Goal: Communication & Community: Share content

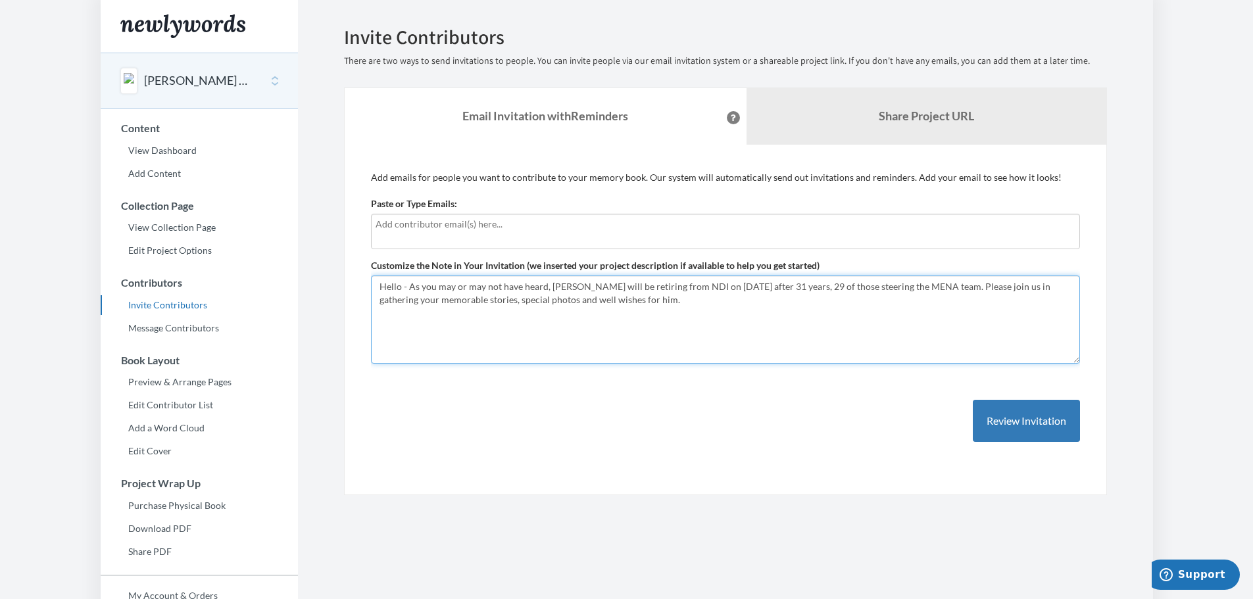
click at [691, 298] on textarea "Hello - As you may or may not have heard, Les Campbell will be retiring from ND…" at bounding box center [725, 320] width 709 height 88
drag, startPoint x: 675, startPoint y: 301, endPoint x: 891, endPoint y: 315, distance: 216.9
click at [891, 315] on textarea "Hello - As you may or may not have heard, Les Campbell will be retiring from ND…" at bounding box center [725, 320] width 709 height 88
click at [731, 114] on icon at bounding box center [733, 117] width 5 height 7
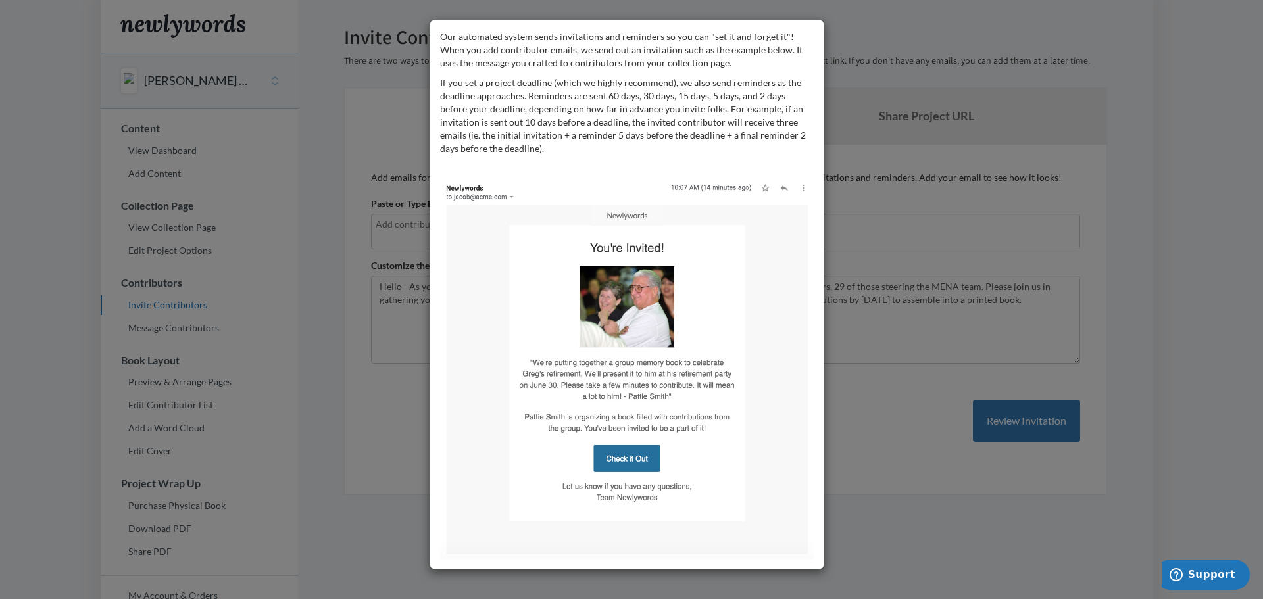
click at [864, 380] on div "Our automated system sends invitations and reminders so you can "set it and for…" at bounding box center [631, 299] width 1263 height 599
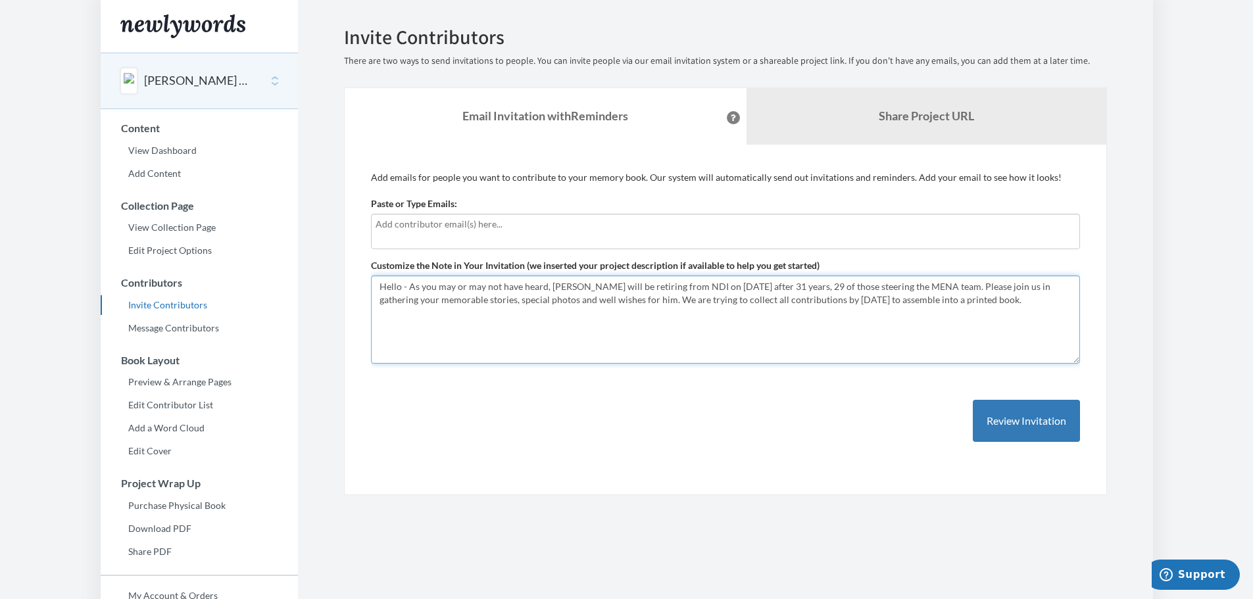
click at [676, 295] on textarea "Hello - As you may or may not have heard, Les Campbell will be retiring from ND…" at bounding box center [725, 320] width 709 height 88
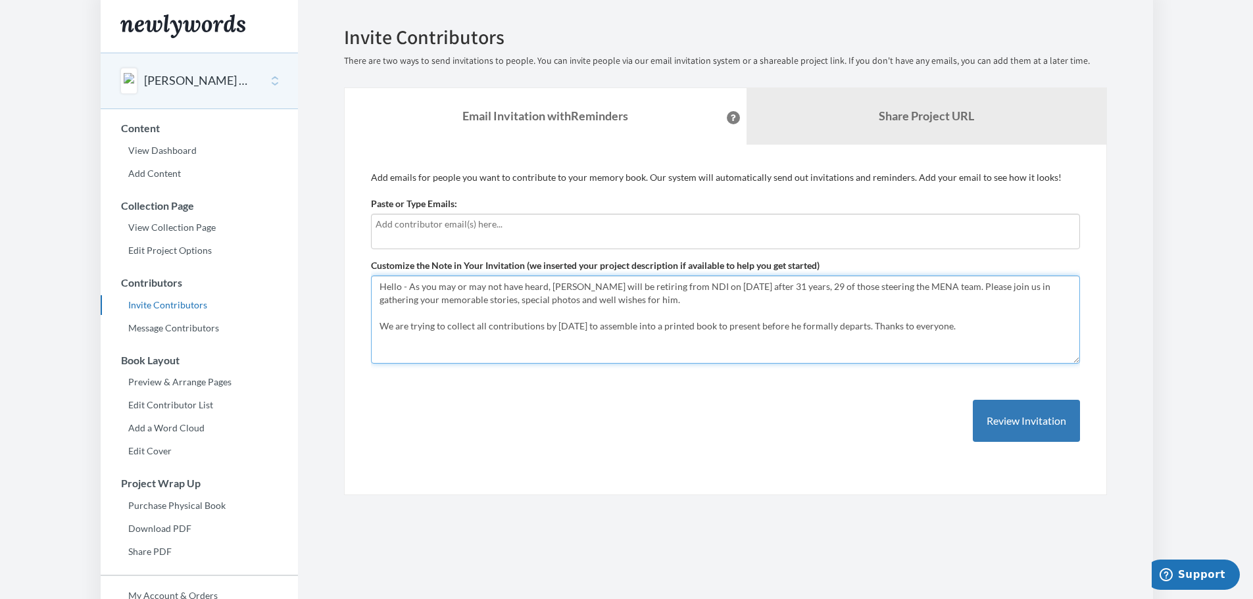
click at [954, 328] on textarea "Hello - As you may or may not have heard, Les Campbell will be retiring from ND…" at bounding box center [725, 320] width 709 height 88
type textarea "Hello - As you may or may not have heard, [PERSON_NAME] will be retiring from N…"
click at [1028, 422] on button "Review Invitation" at bounding box center [1026, 421] width 107 height 43
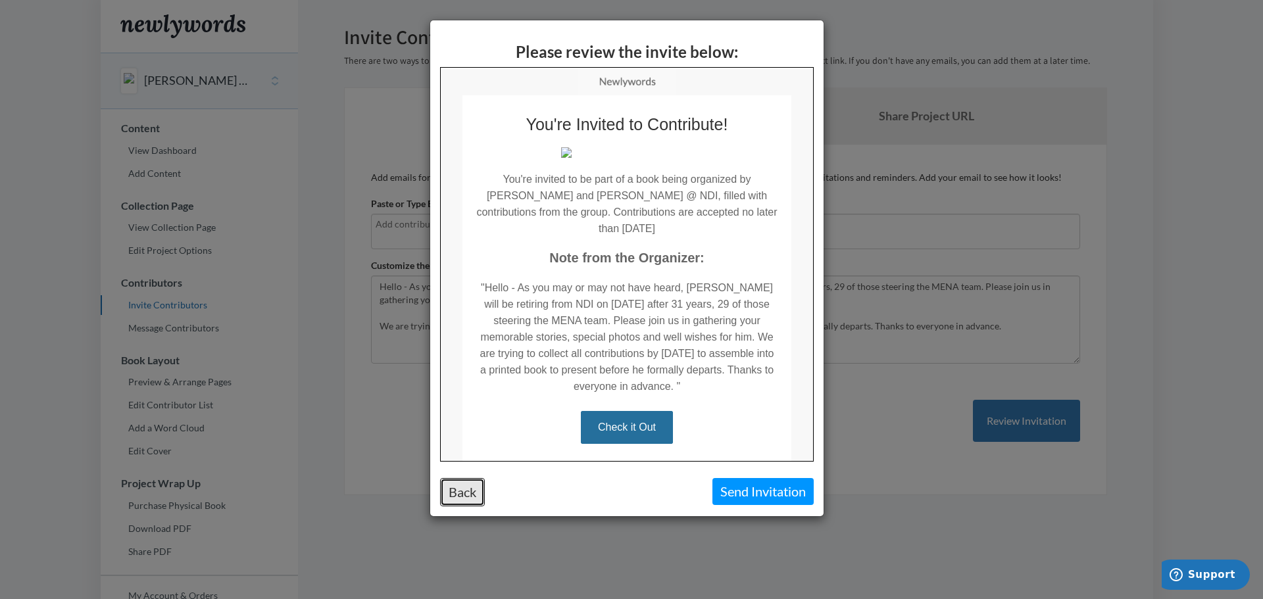
click at [459, 488] on button "Back" at bounding box center [462, 492] width 45 height 28
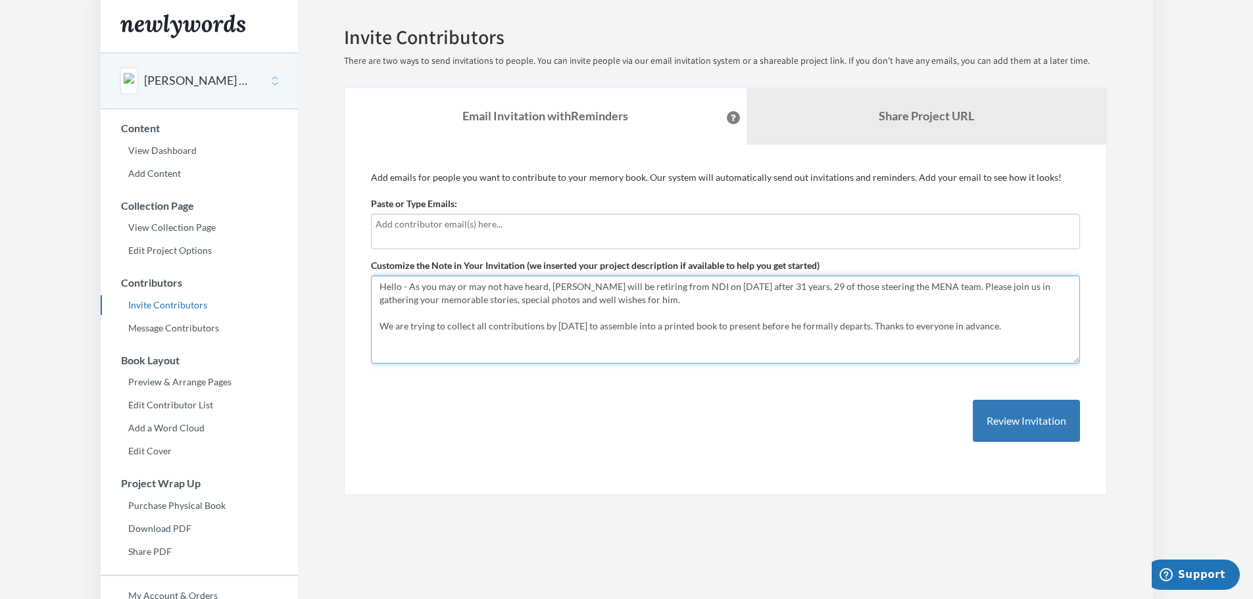
drag, startPoint x: 379, startPoint y: 289, endPoint x: 1070, endPoint y: 340, distance: 693.2
click at [1070, 340] on textarea "Hello - As you may or may not have heard, Les Campbell will be retiring from ND…" at bounding box center [725, 320] width 709 height 88
click at [151, 253] on link "Edit Project Options" at bounding box center [199, 251] width 197 height 20
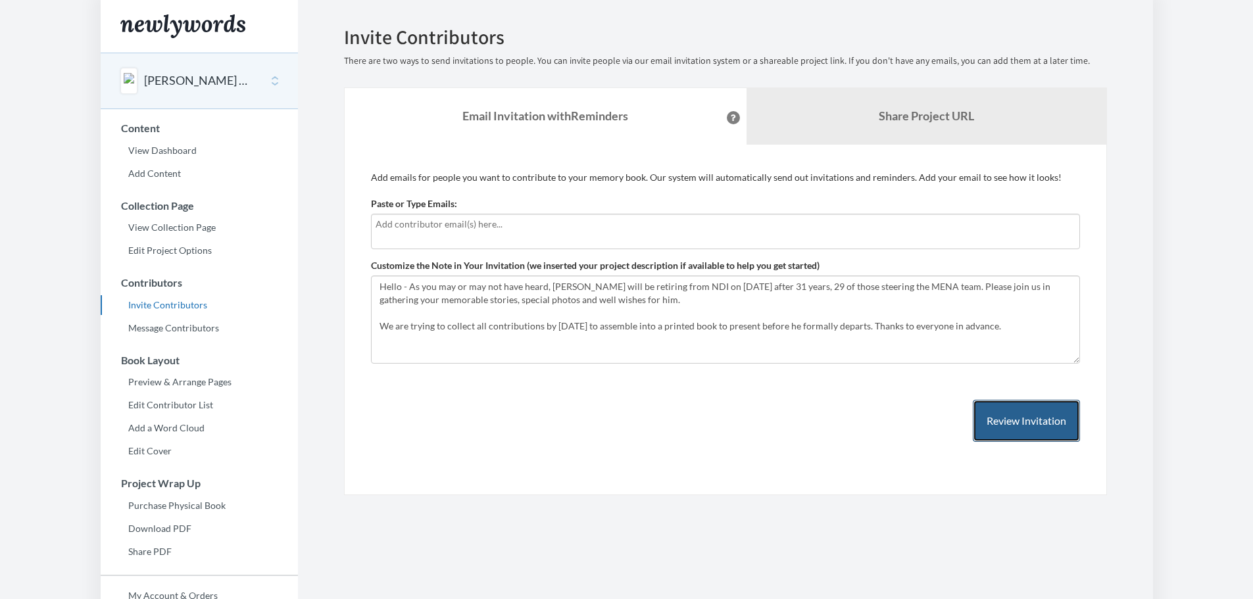
click at [1029, 429] on button "Review Invitation" at bounding box center [1026, 421] width 107 height 43
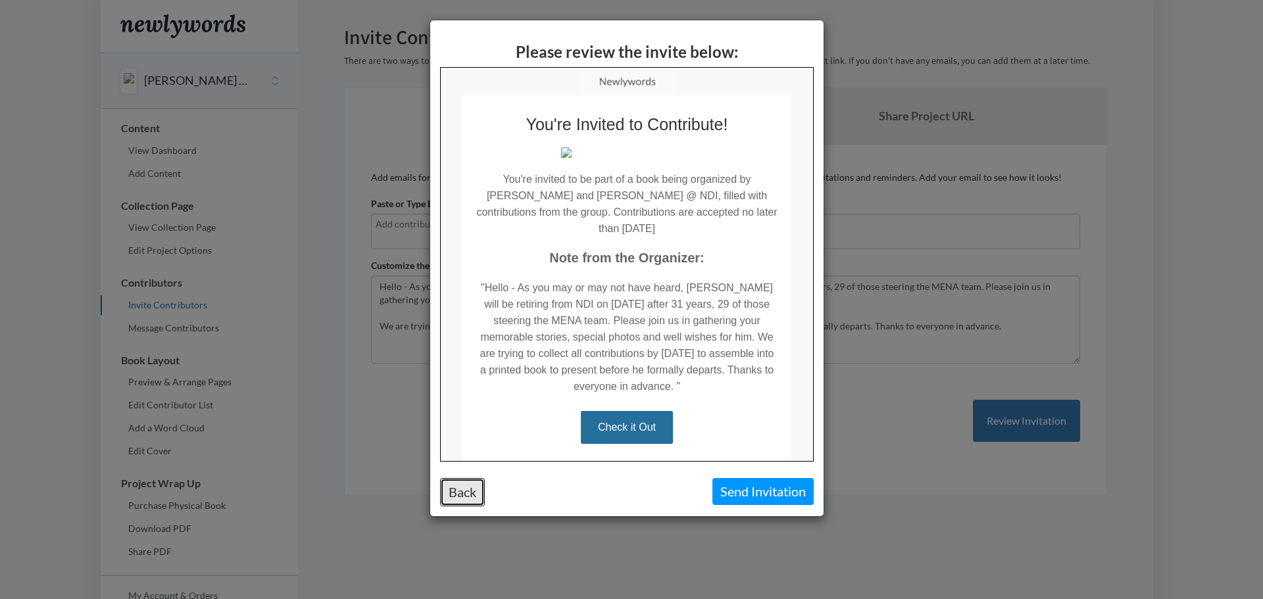
click at [456, 491] on button "Back" at bounding box center [462, 492] width 45 height 28
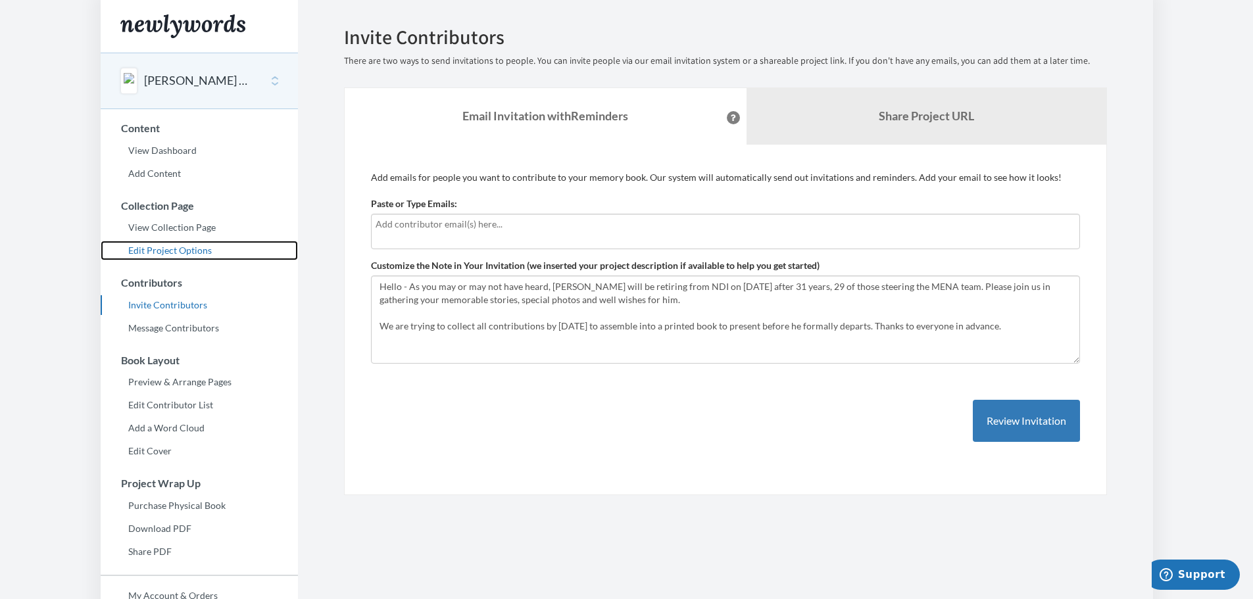
click at [157, 251] on link "Edit Project Options" at bounding box center [199, 251] width 197 height 20
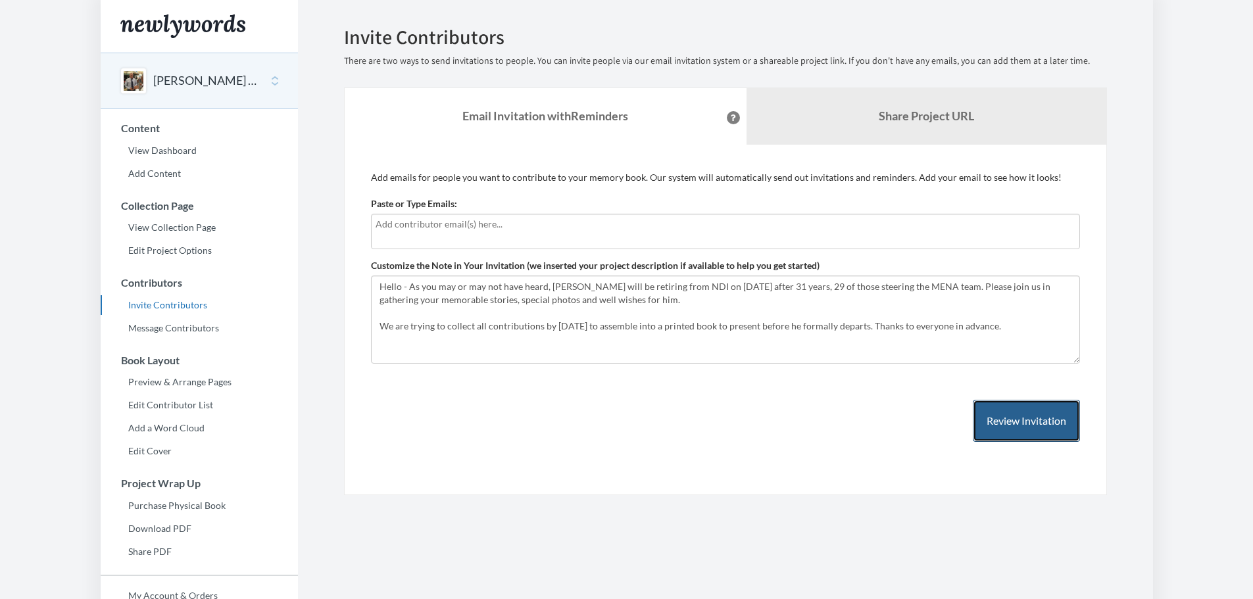
click at [1021, 428] on button "Review Invitation" at bounding box center [1026, 421] width 107 height 43
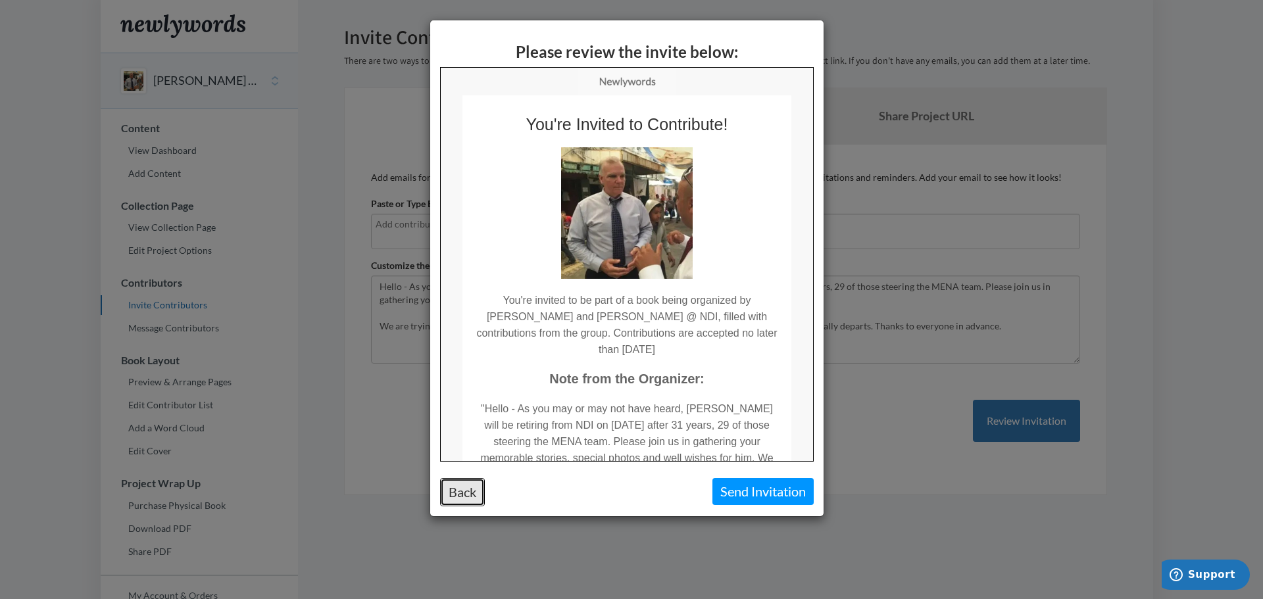
click at [452, 492] on button "Back" at bounding box center [462, 492] width 45 height 28
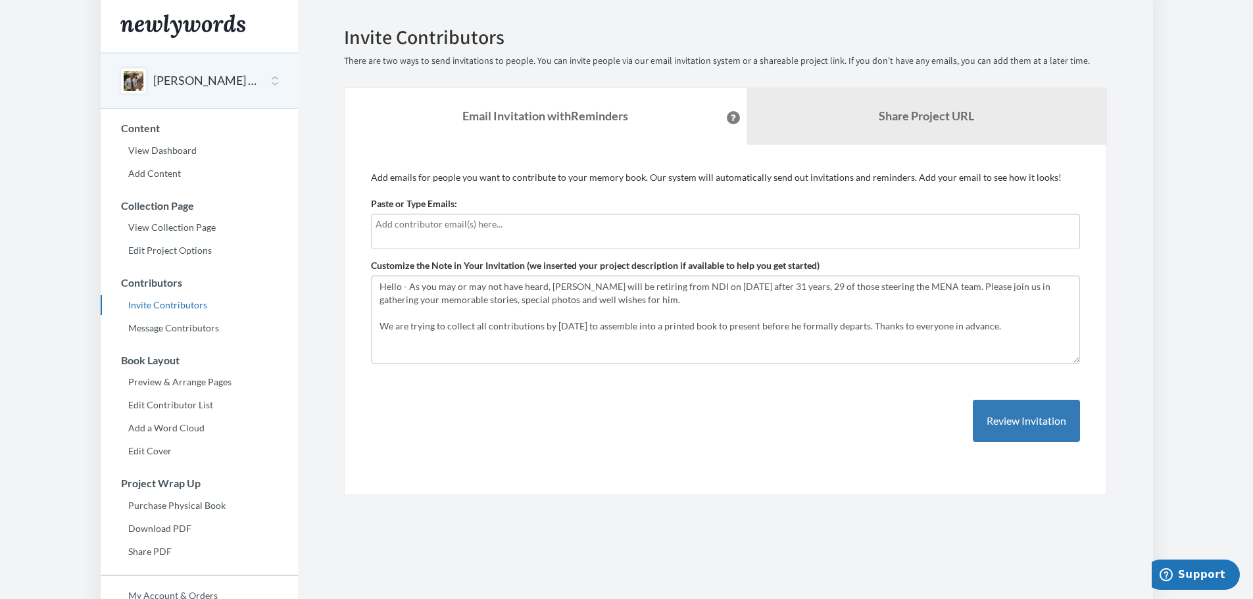
click at [451, 222] on input "text" at bounding box center [726, 224] width 700 height 14
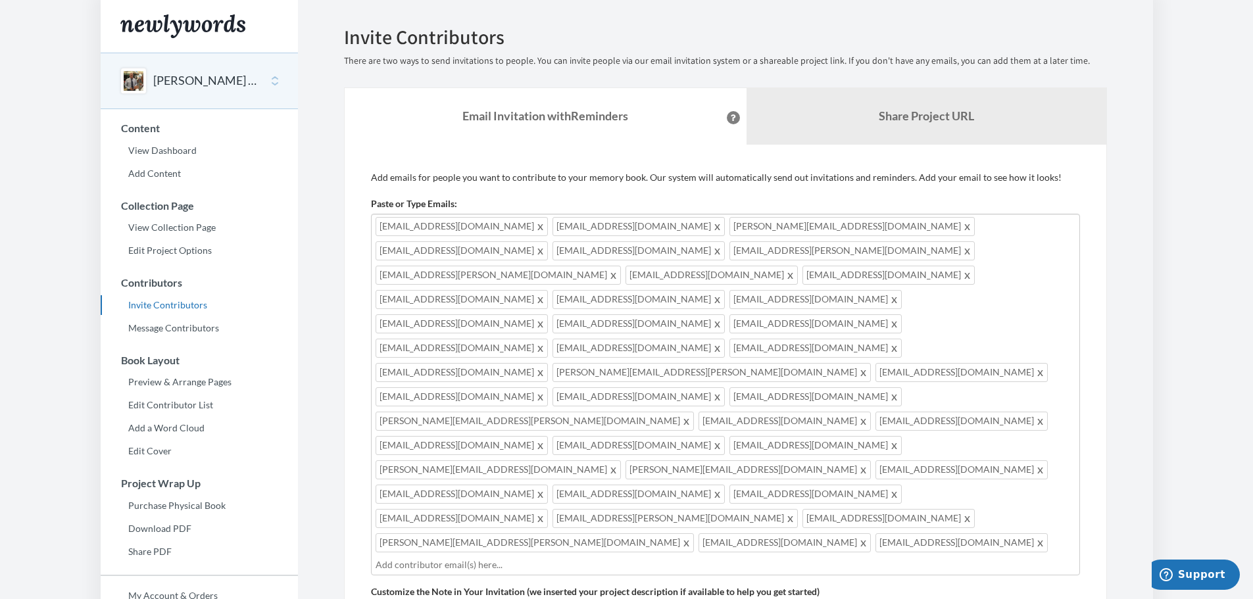
scroll to position [120, 0]
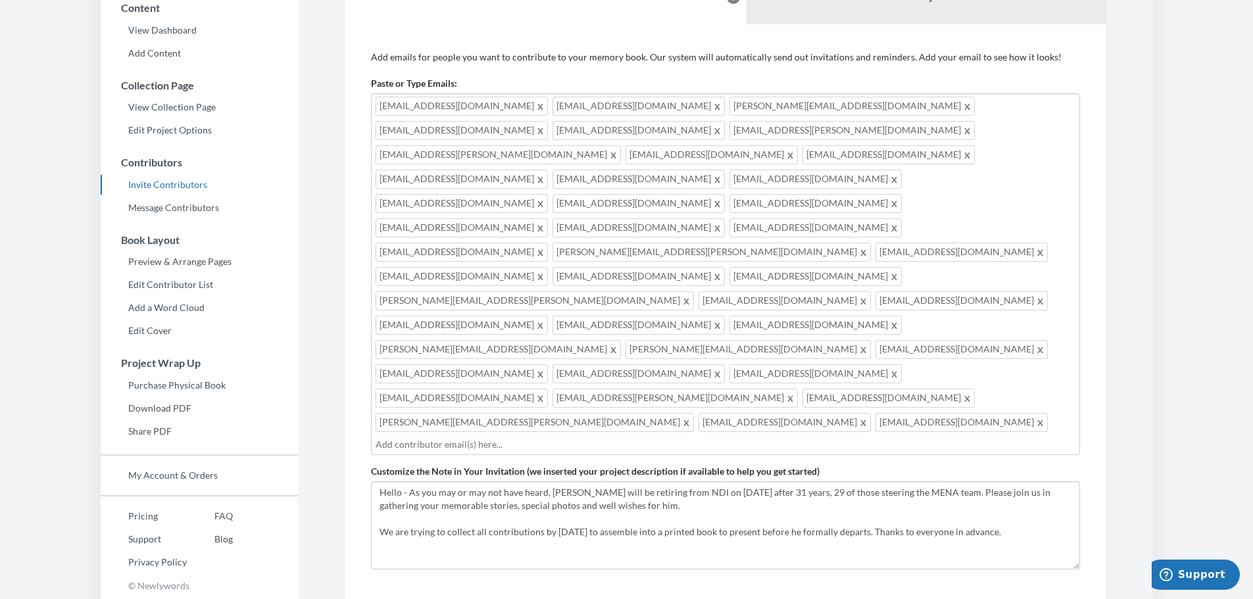
click at [750, 437] on input "text" at bounding box center [726, 444] width 700 height 14
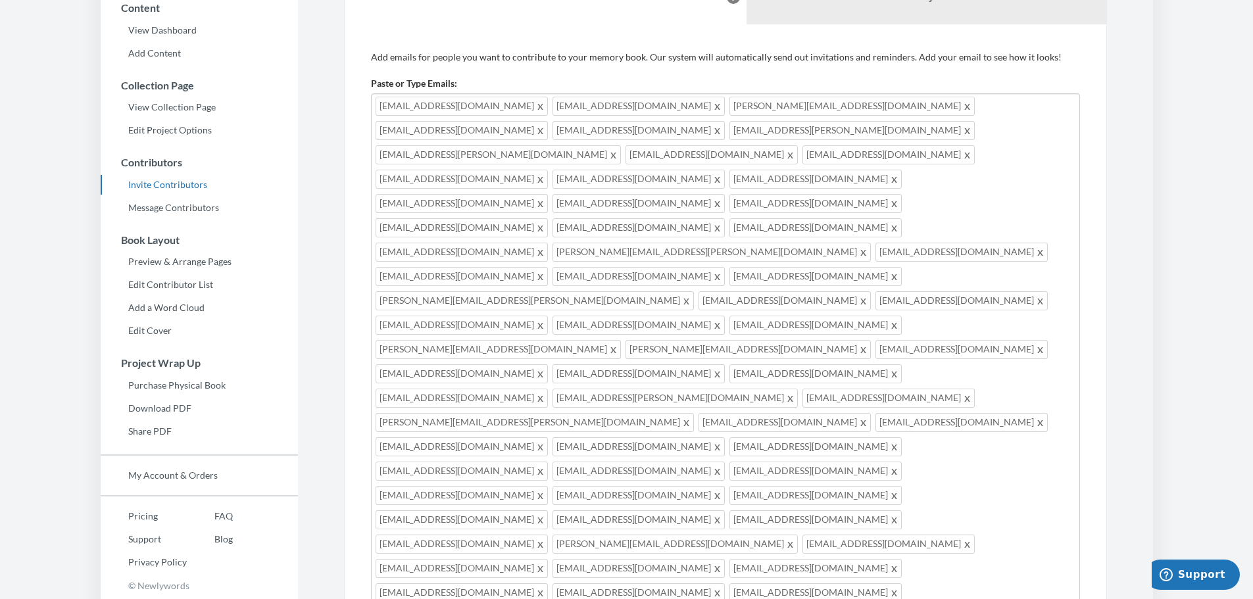
click at [817, 427] on div "zabeshafi@gmail.com lauren.kunis@gmail.com sarahjbeckerman@gmail.com jmaisner@g…" at bounding box center [725, 435] width 709 height 685
type input "lworkman@ndi.org"
type input "jengland@ndi.org"
type input "n"
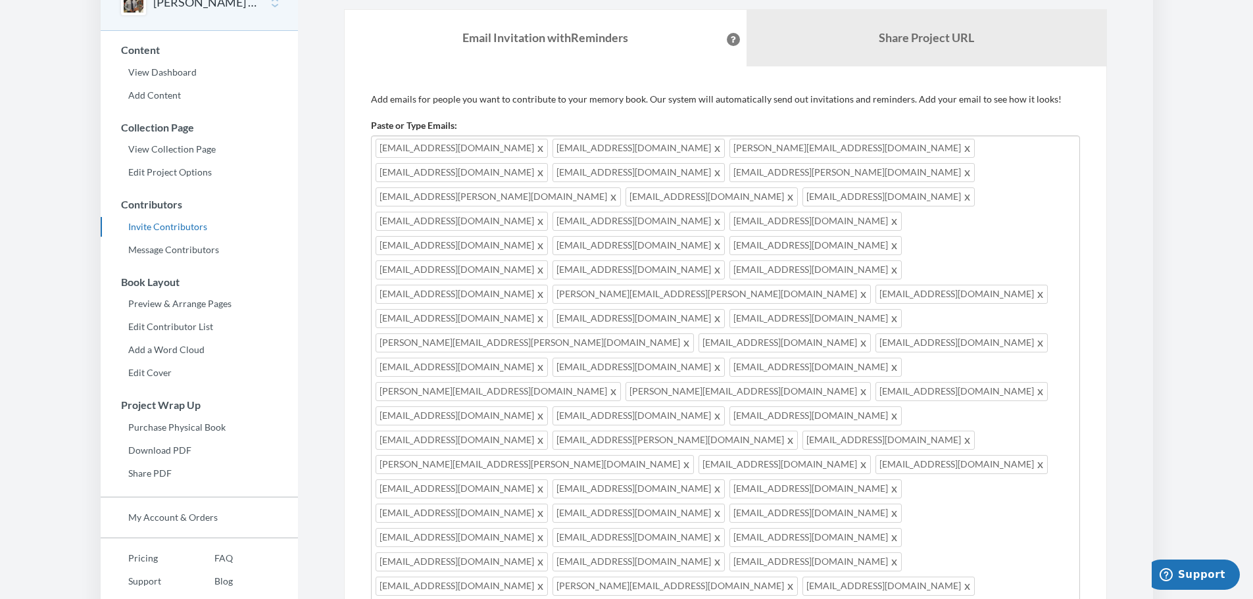
scroll to position [55, 0]
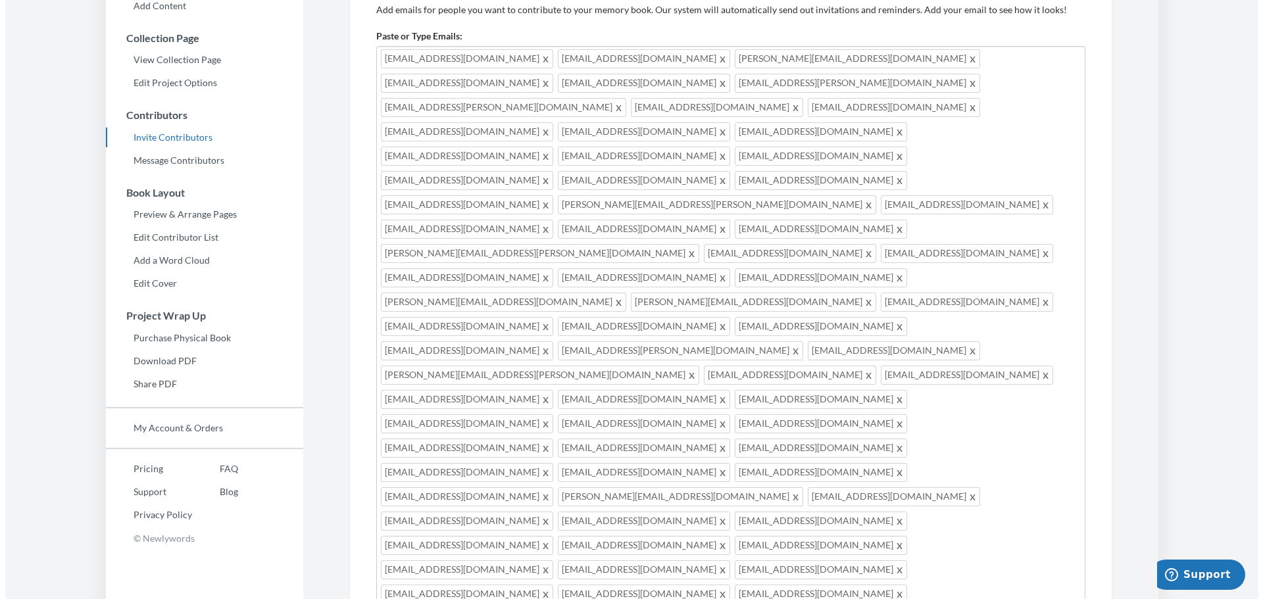
scroll to position [262, 0]
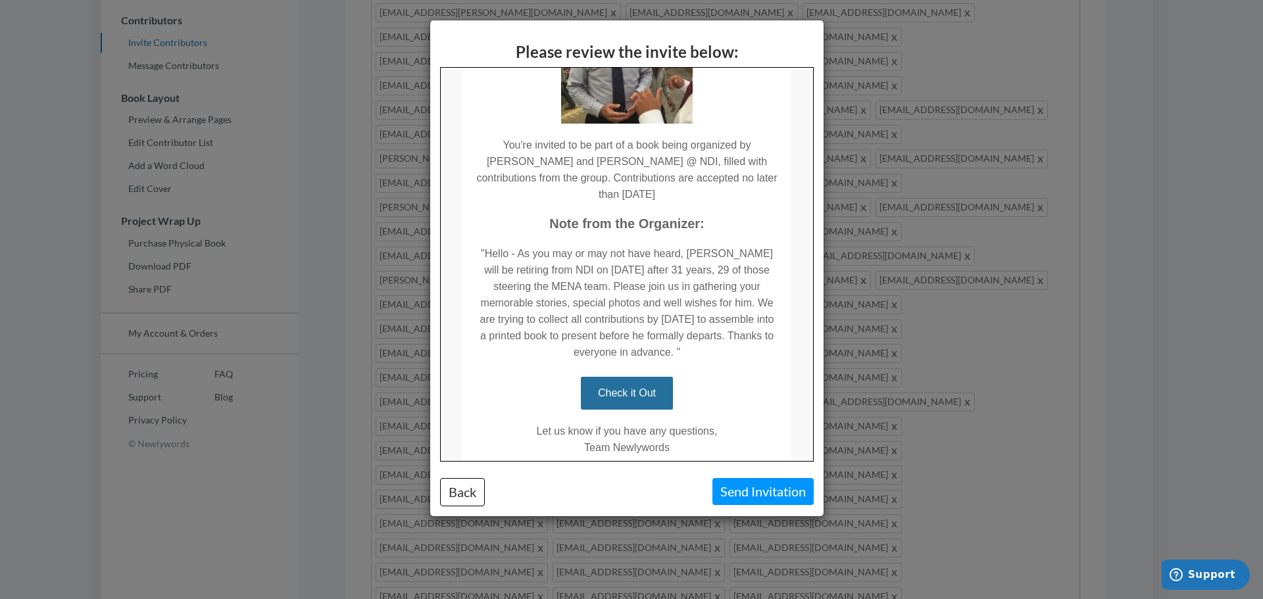
scroll to position [132, 0]
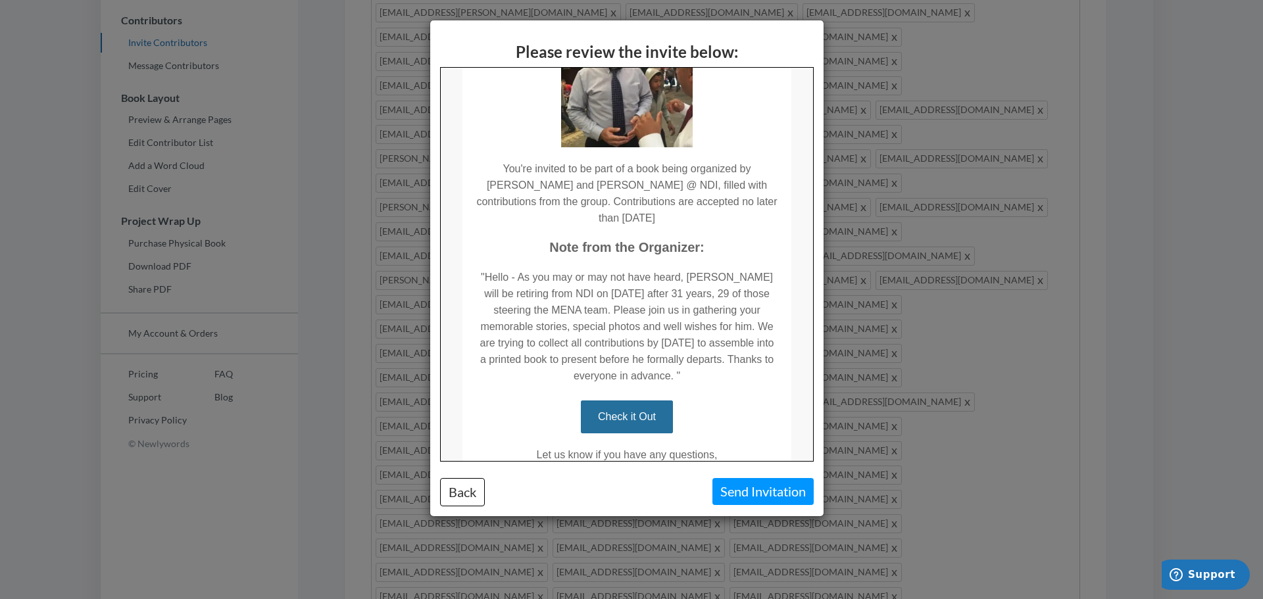
click at [633, 328] on td ""Hello - As you may or may not have heard, [PERSON_NAME] will be retiring from …" at bounding box center [625, 319] width 329 height 128
click at [462, 500] on button "Back" at bounding box center [462, 492] width 45 height 28
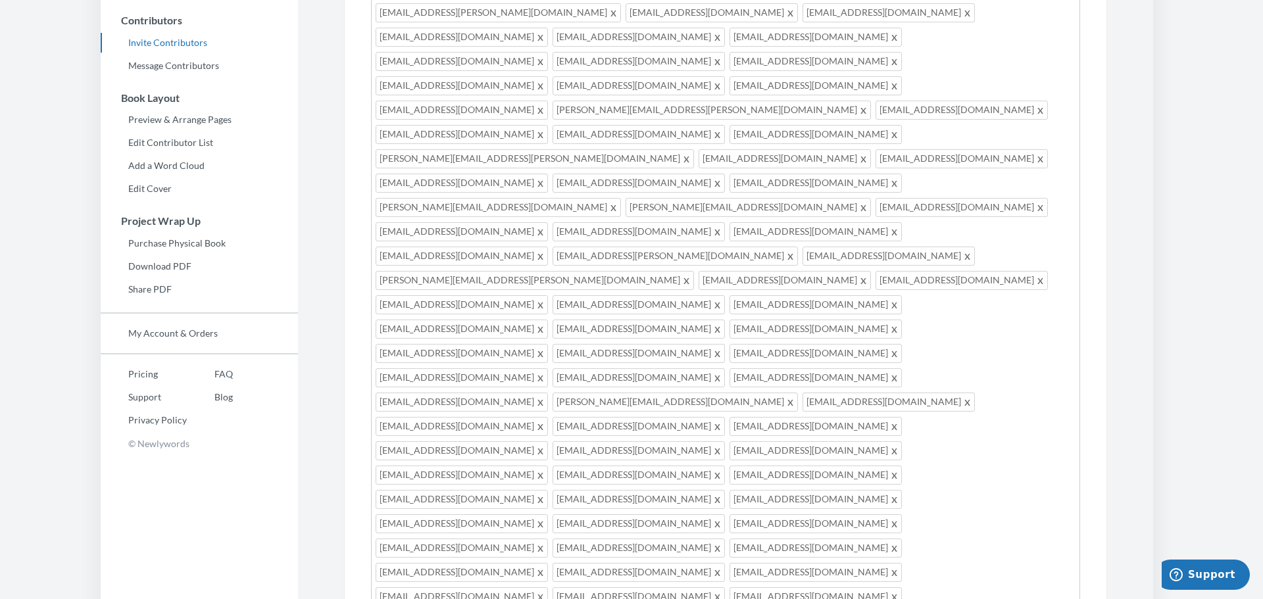
scroll to position [0, 0]
paste textarea ", funny moments"
type textarea "Hello - As you may or may not have heard, Les Campbell will be retiring from ND…"
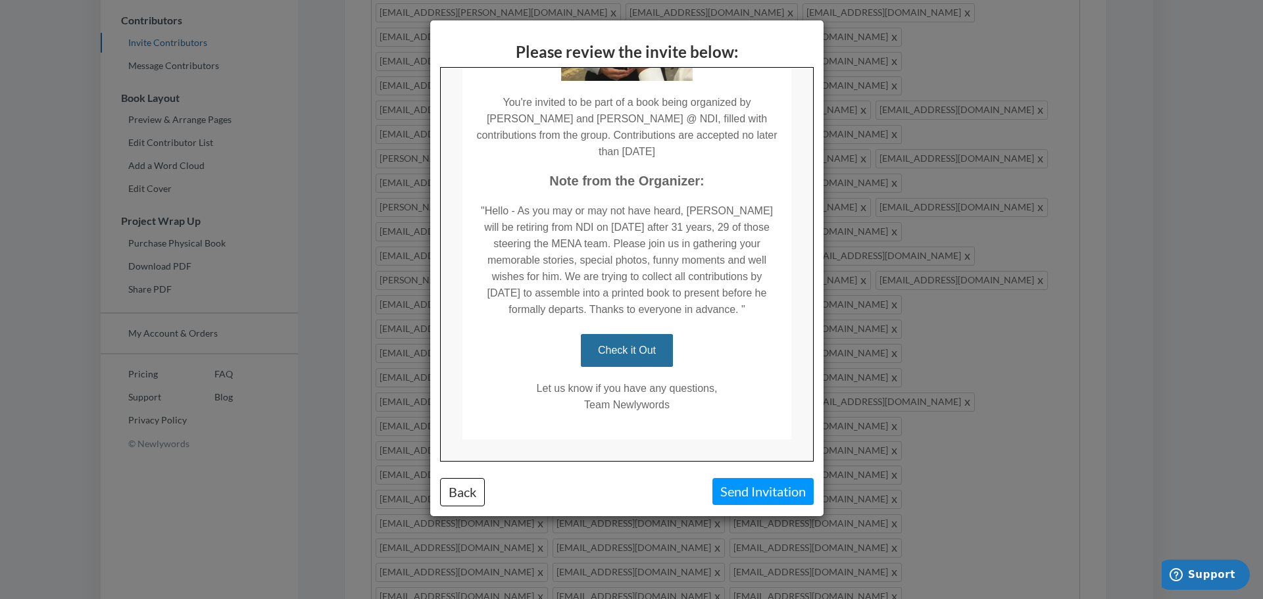
scroll to position [222, 0]
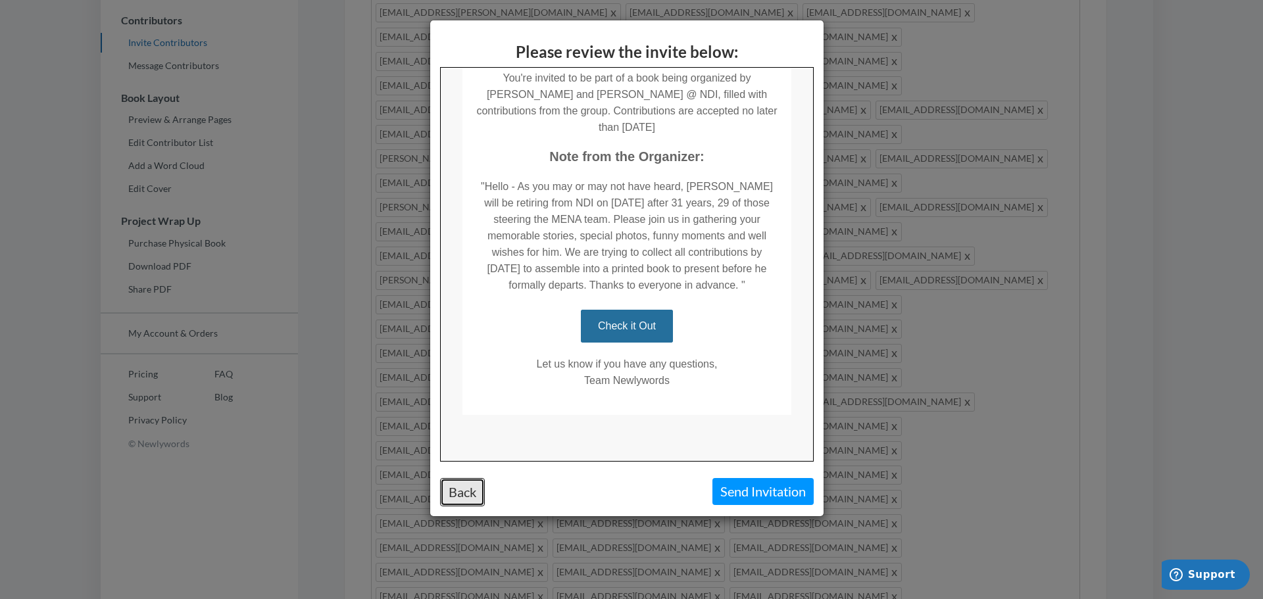
click at [457, 497] on button "Back" at bounding box center [462, 492] width 45 height 28
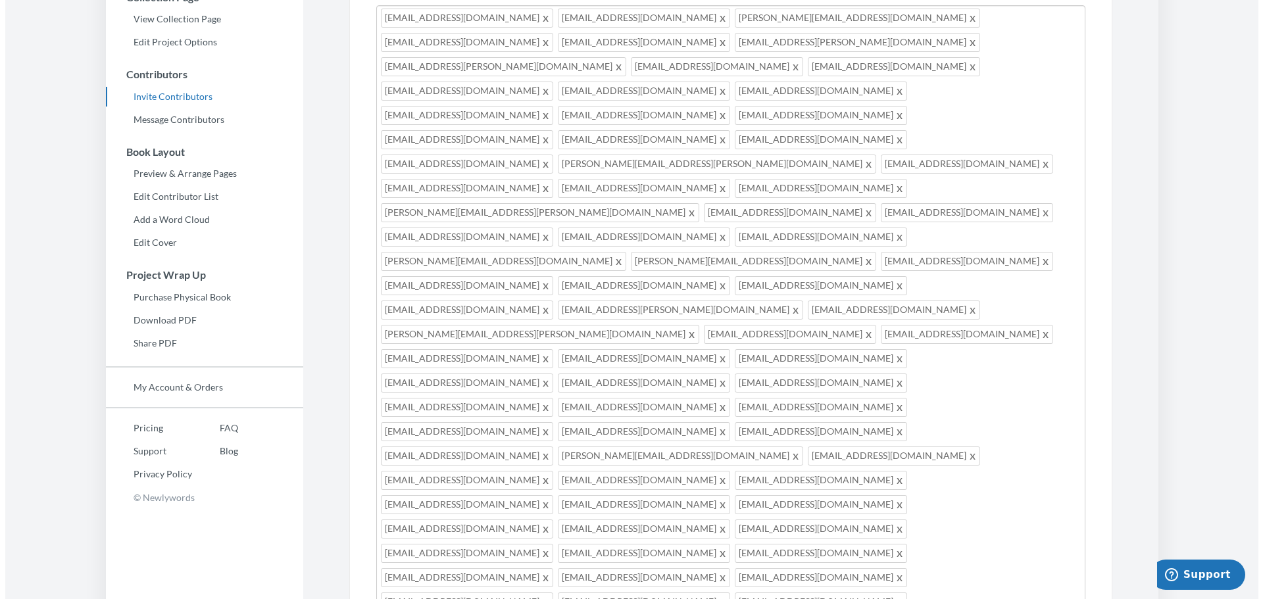
scroll to position [262, 0]
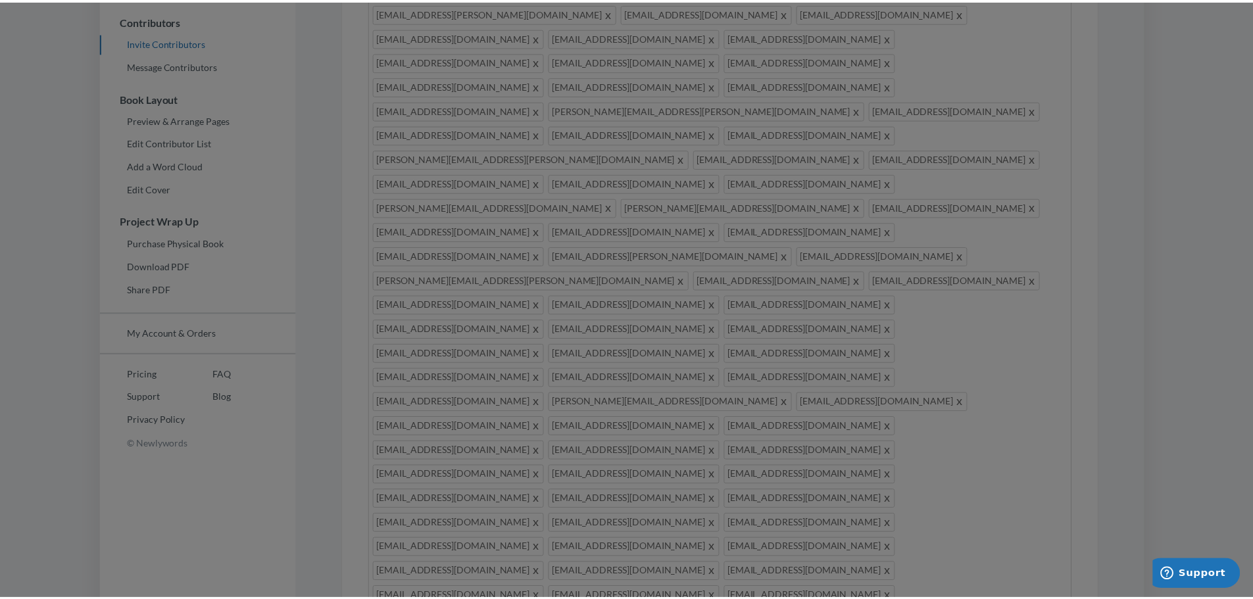
scroll to position [0, 0]
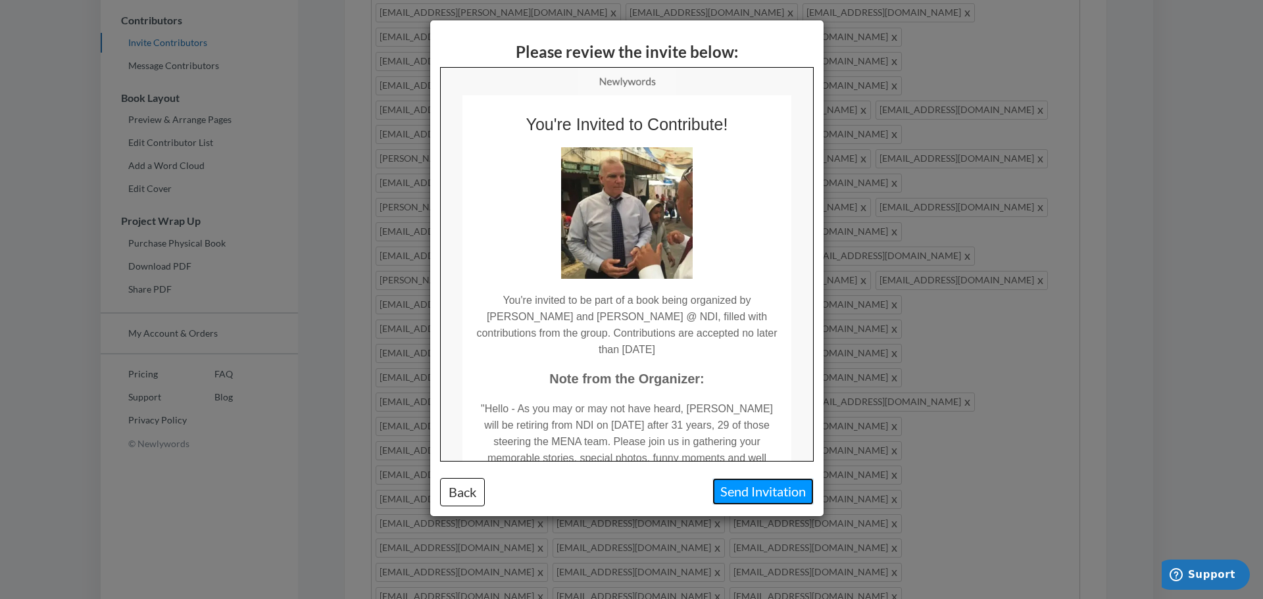
click at [766, 486] on button "Send Invitation" at bounding box center [762, 491] width 101 height 27
